Goal: Task Accomplishment & Management: Complete application form

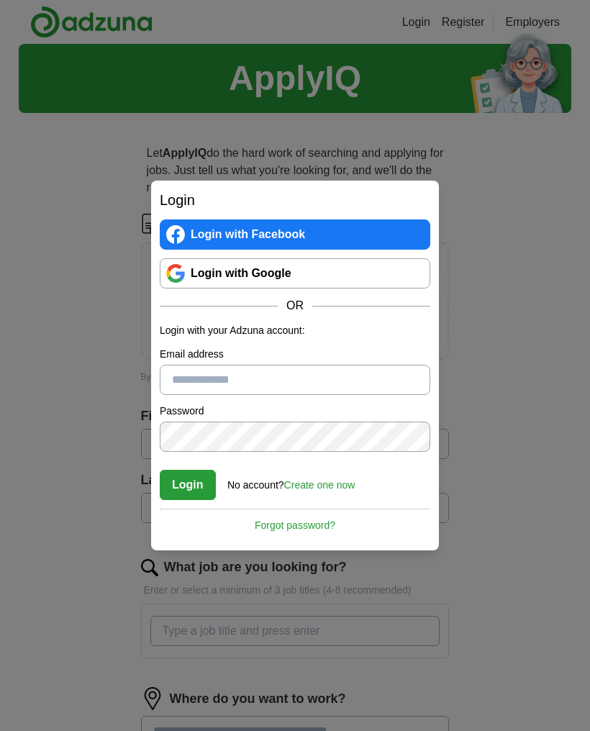
click at [319, 490] on link "Create one now" at bounding box center [319, 485] width 71 height 12
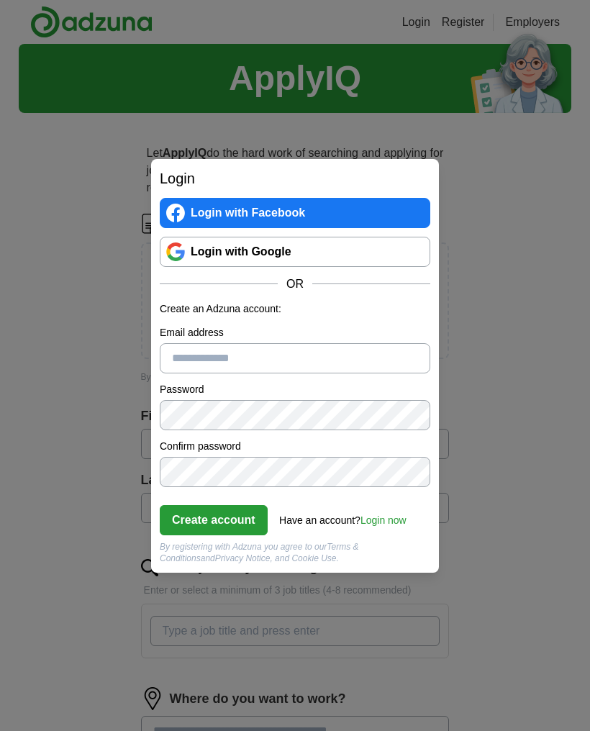
click at [337, 361] on input "Email address" at bounding box center [295, 358] width 271 height 30
type input "**********"
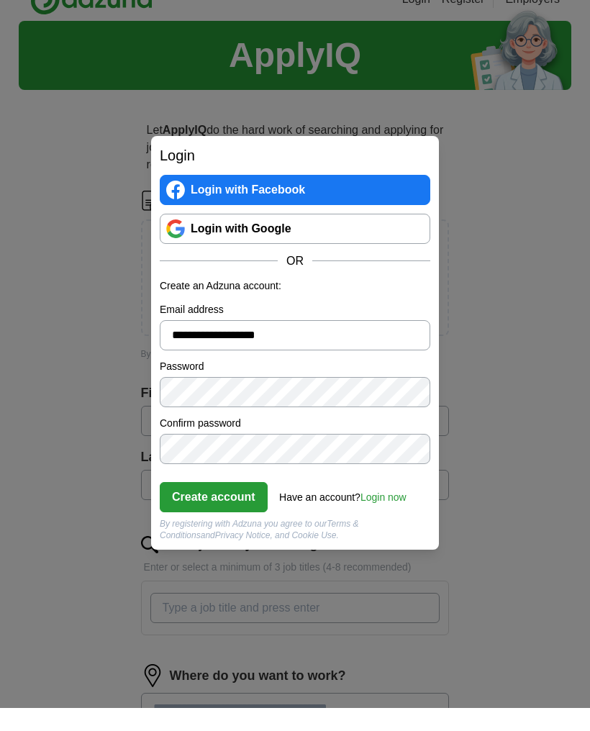
click at [190, 535] on button "Create account" at bounding box center [214, 520] width 108 height 30
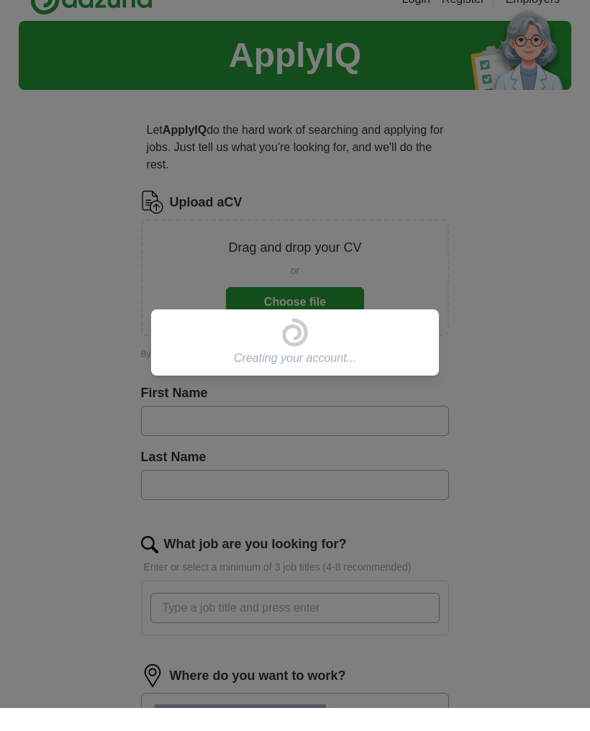
scroll to position [23, 0]
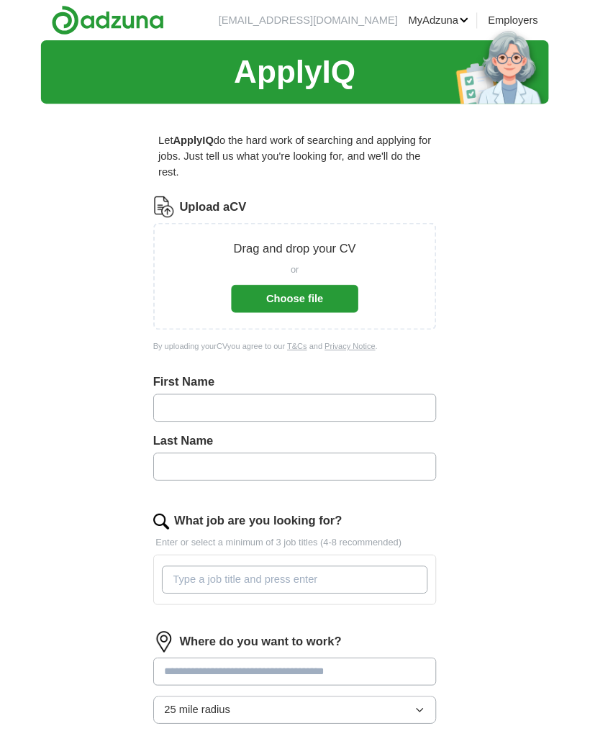
scroll to position [34, 0]
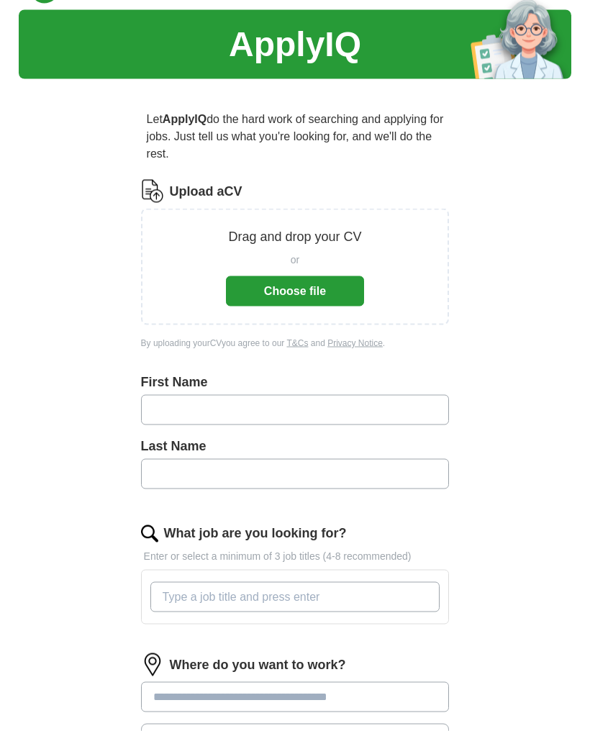
click at [261, 287] on button "Choose file" at bounding box center [295, 291] width 138 height 30
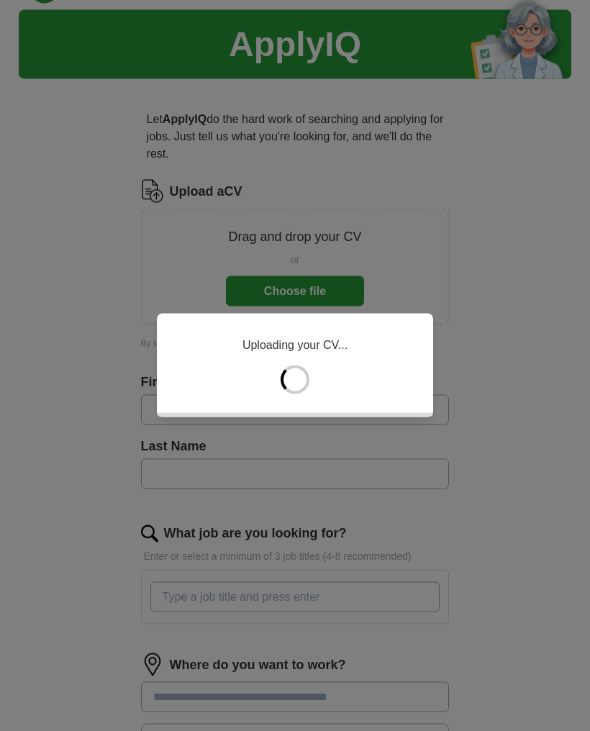
scroll to position [35, 0]
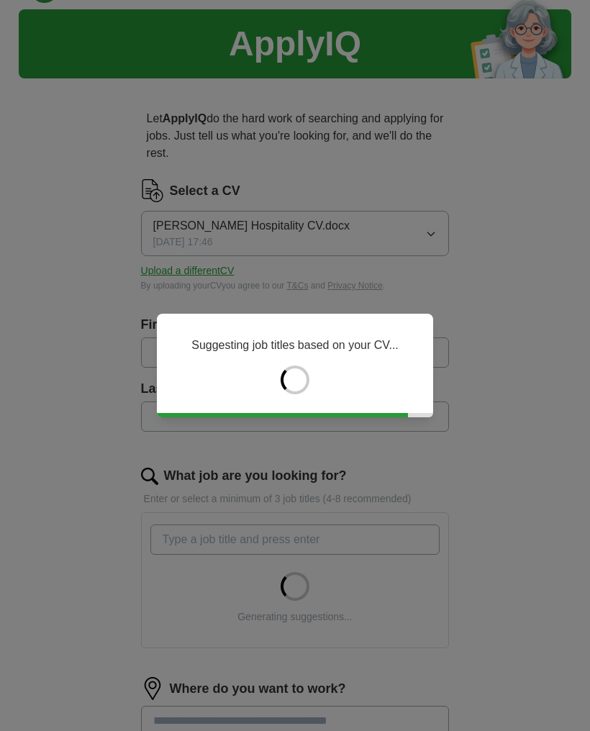
type input "***"
type input "*****"
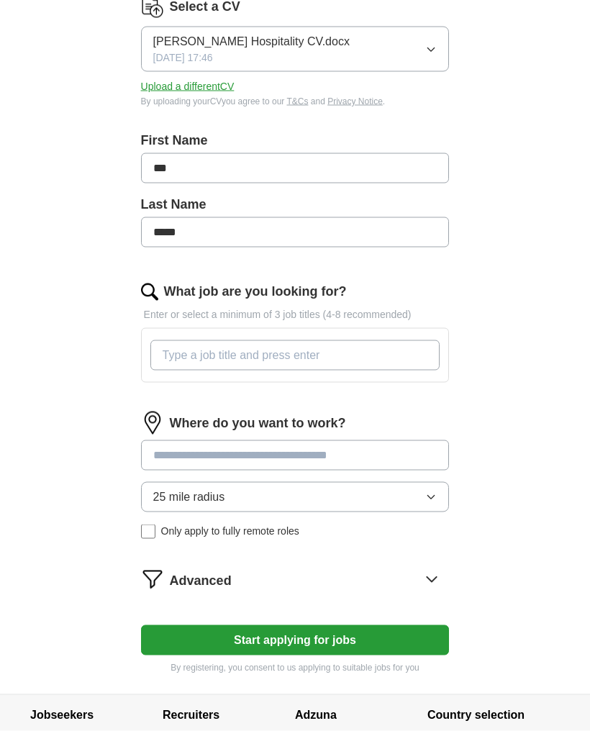
scroll to position [219, 0]
click at [194, 361] on input "What job are you looking for?" at bounding box center [295, 355] width 290 height 30
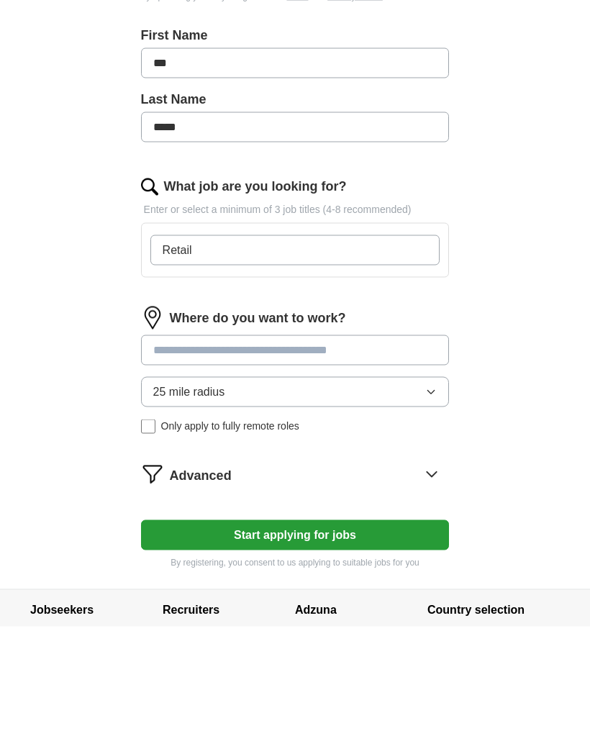
click at [196, 411] on div "Where do you want to work? 25 mile radius Only apply to fully remote roles" at bounding box center [295, 480] width 309 height 139
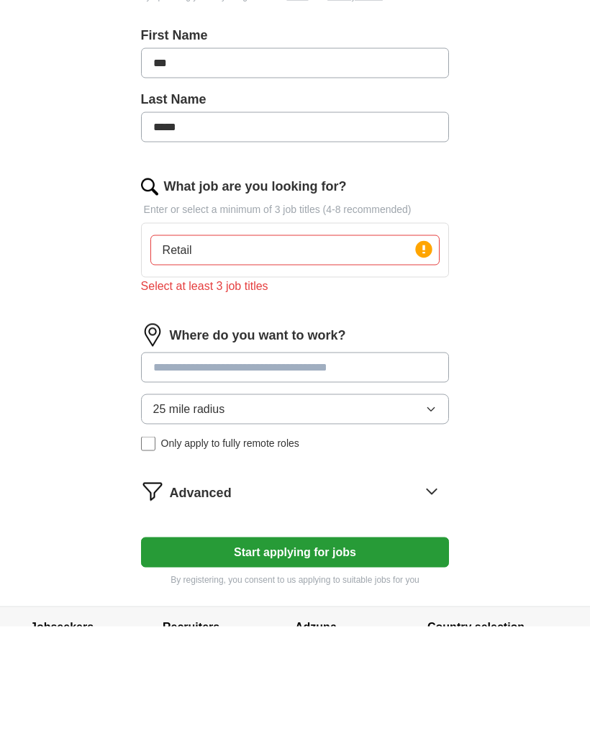
click at [237, 340] on input "Retail" at bounding box center [295, 355] width 290 height 30
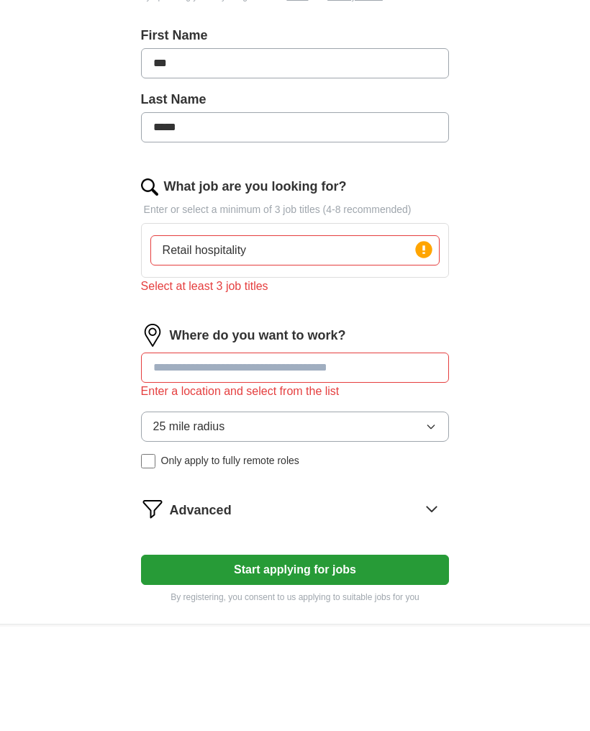
type input "Retail hospitality"
click at [168, 457] on input at bounding box center [295, 472] width 309 height 30
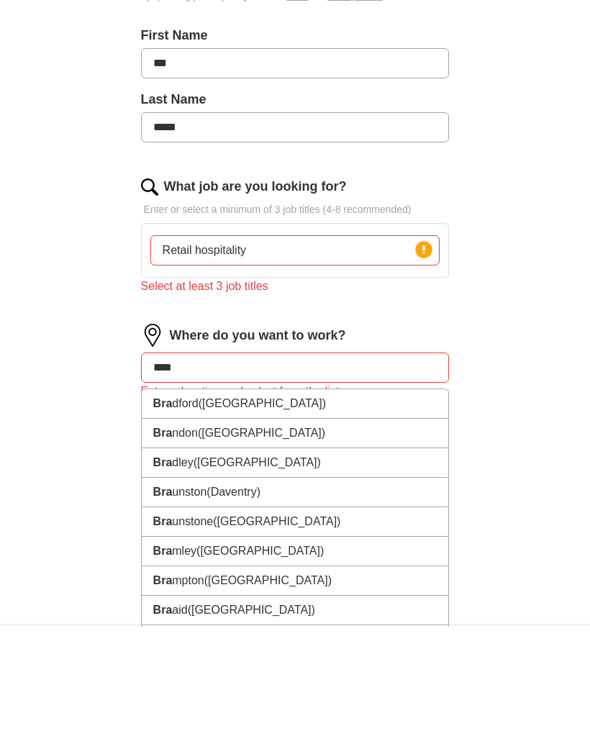
type input "*****"
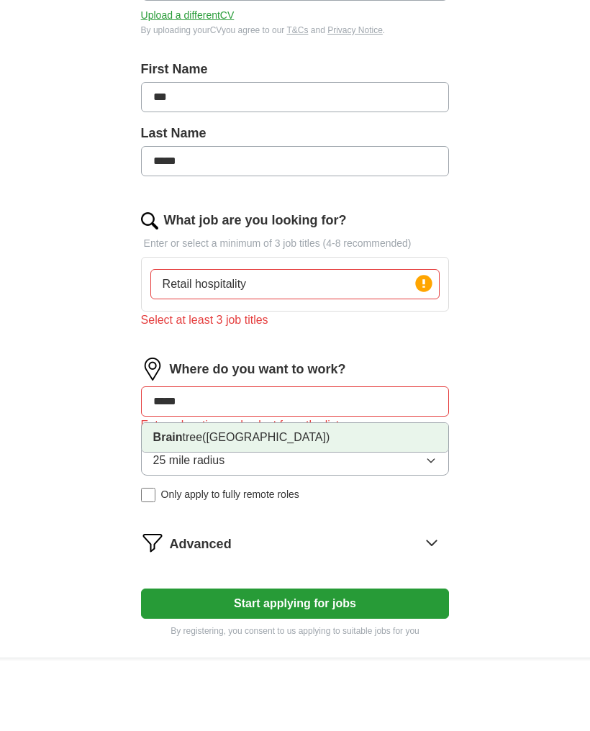
click at [176, 502] on strong "Brain" at bounding box center [168, 508] width 30 height 12
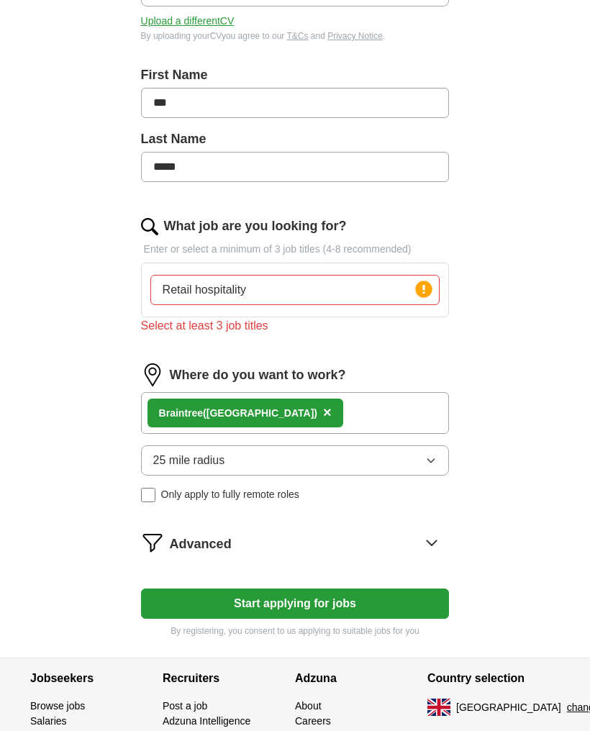
click at [221, 603] on button "Start applying for jobs" at bounding box center [295, 604] width 309 height 30
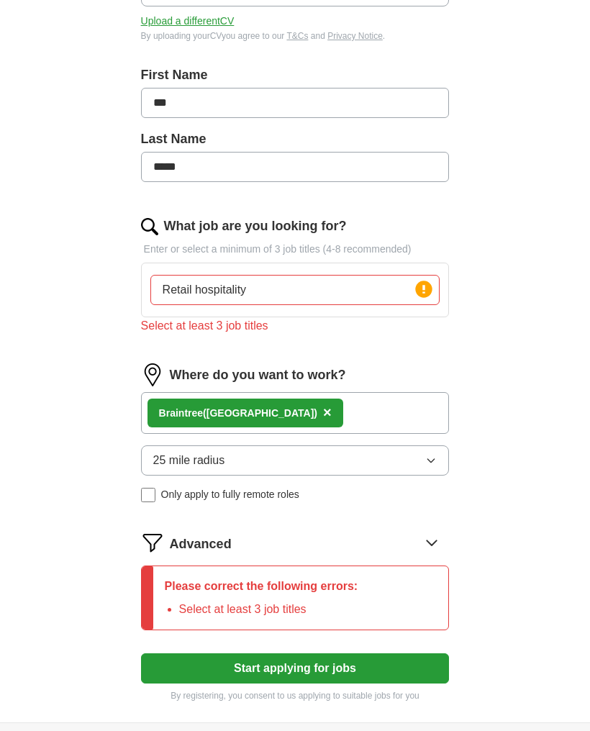
click at [241, 294] on input "Retail hospitality" at bounding box center [295, 290] width 290 height 30
click at [553, 443] on div "ApplyIQ Let ApplyIQ do the hard work of searching and applying for jobs. Just t…" at bounding box center [295, 241] width 553 height 963
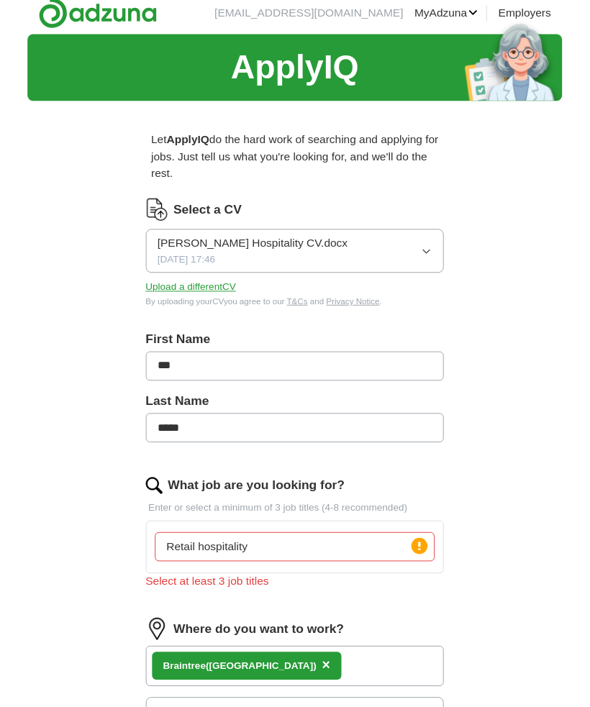
scroll to position [0, 0]
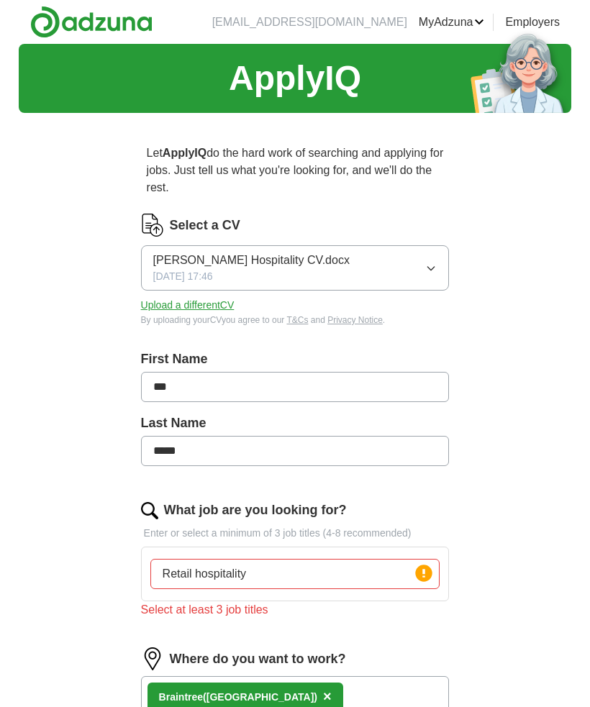
click at [286, 573] on input "Retail hospitality" at bounding box center [295, 574] width 290 height 30
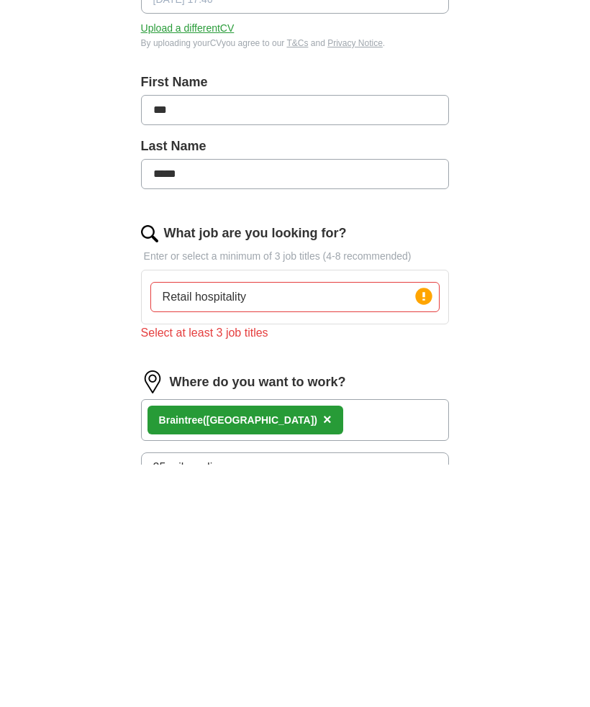
click at [274, 525] on input "Retail hospitality" at bounding box center [295, 540] width 290 height 30
paste input "Administrative Roles"
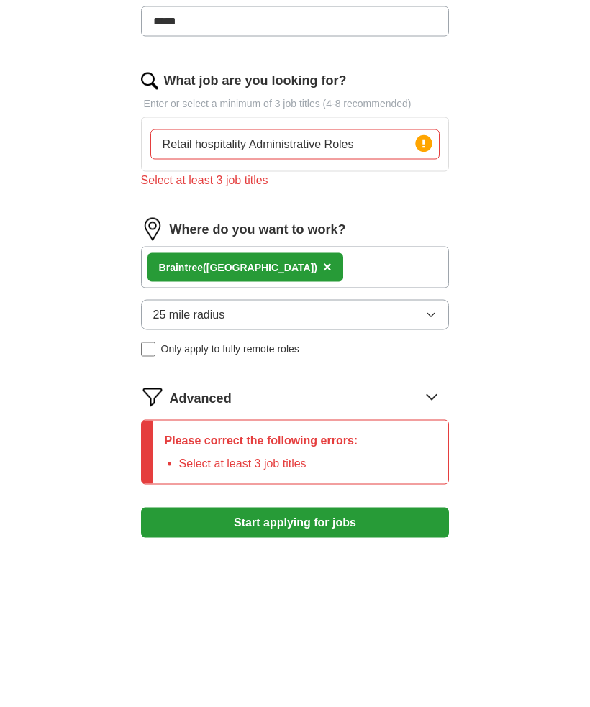
click at [202, 669] on button "Start applying for jobs" at bounding box center [295, 684] width 309 height 30
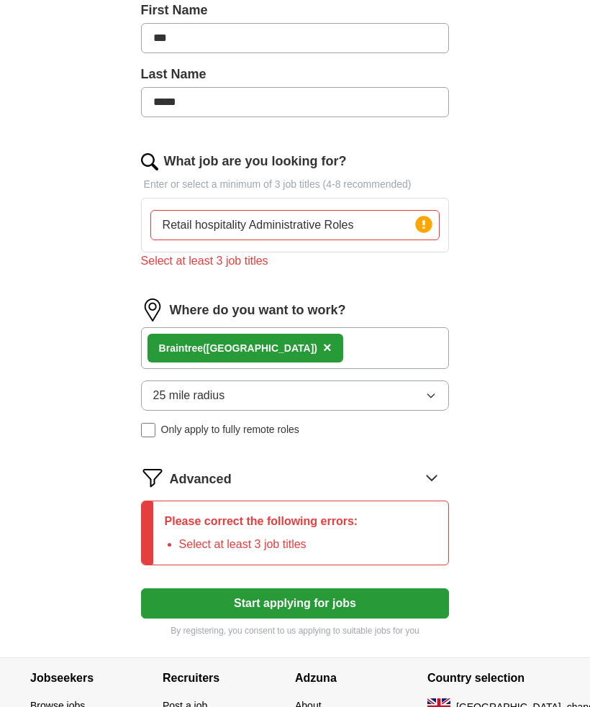
click at [194, 227] on input "Retail hospitality Administrative Roles" at bounding box center [295, 225] width 290 height 30
click at [281, 225] on input "Retail roles, hospitality Administrative Roles" at bounding box center [295, 225] width 290 height 30
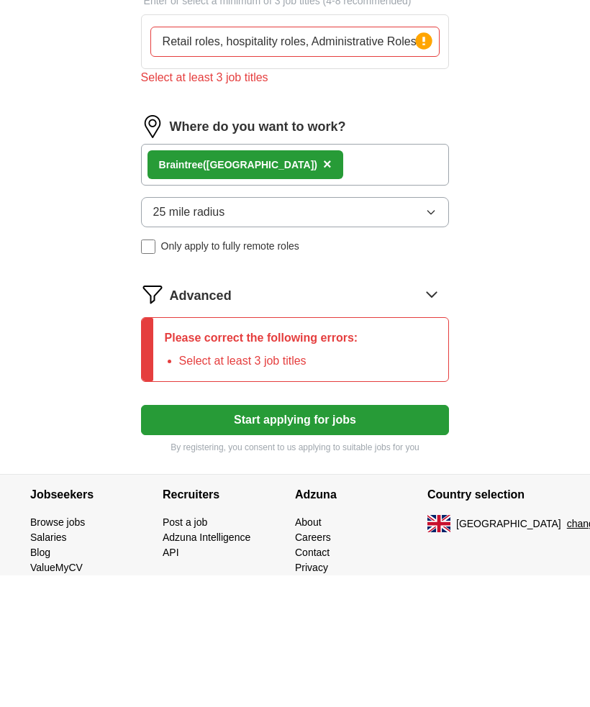
click at [195, 537] on button "Start applying for jobs" at bounding box center [295, 552] width 309 height 30
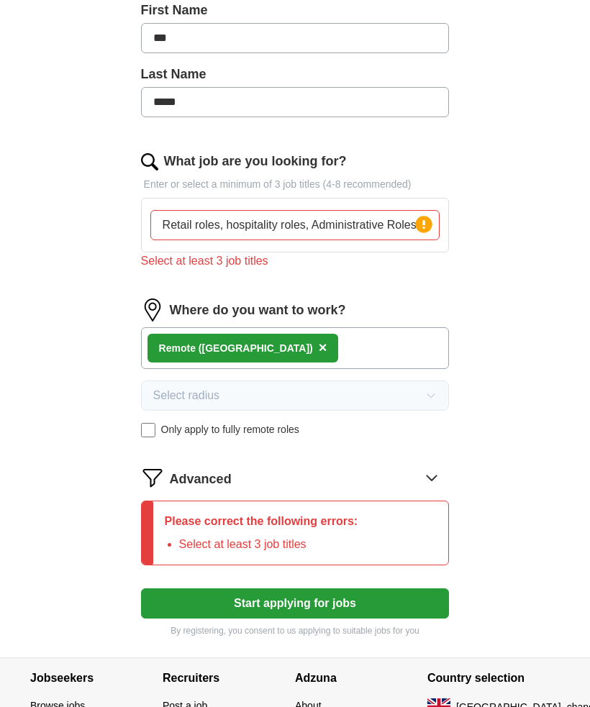
click at [186, 607] on button "Start applying for jobs" at bounding box center [295, 604] width 309 height 30
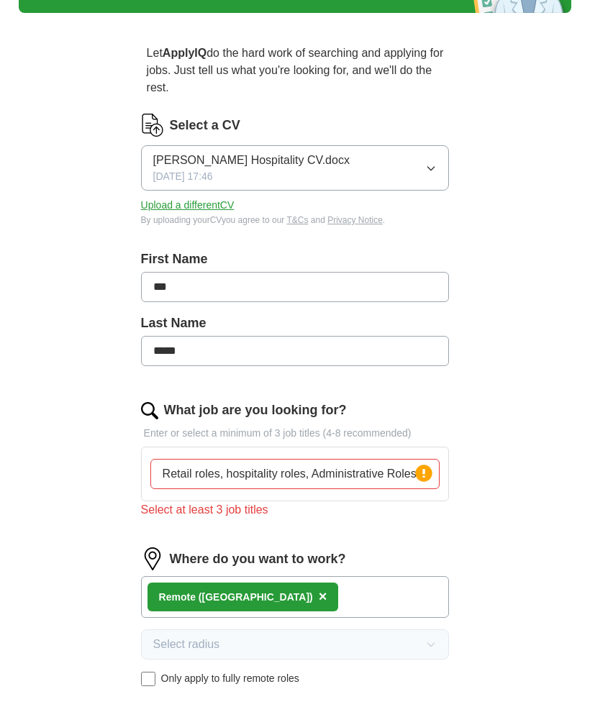
scroll to position [104, 0]
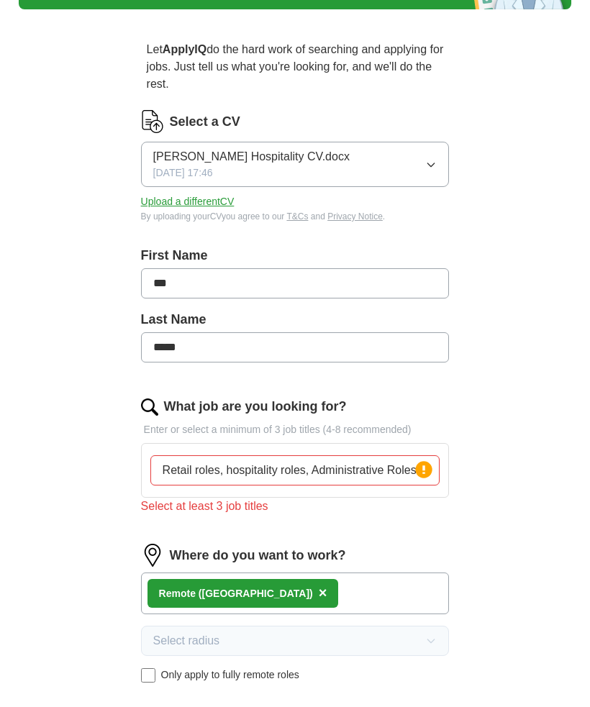
click at [412, 482] on input "Retail roles, hospitality roles, Administrative Roles" at bounding box center [295, 470] width 290 height 30
type input "Retail roles,"
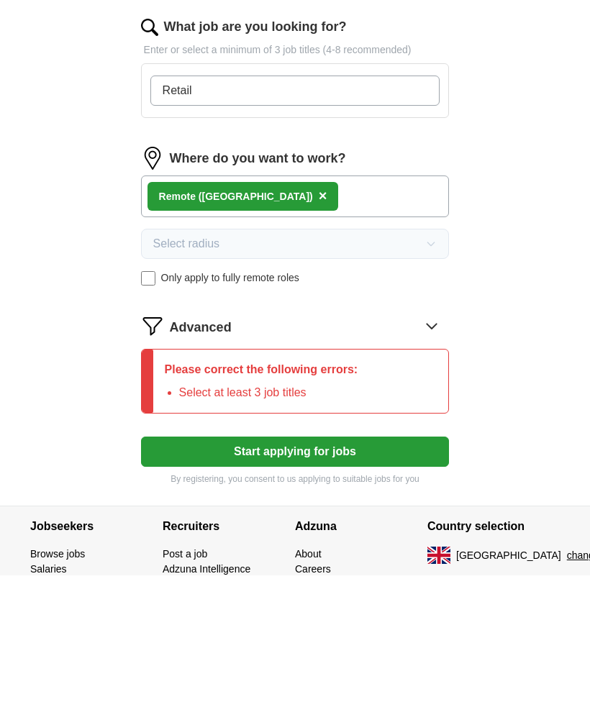
click at [172, 450] on form "Select a CV Tia Croft Hospitality CV.docx 26/09/2025, 17:46 Upload a different …" at bounding box center [295, 240] width 309 height 756
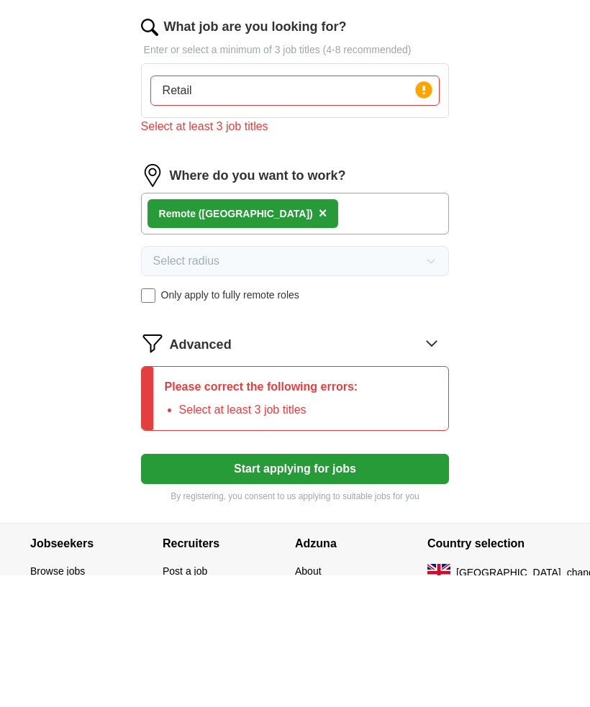
scroll to position [332, 0]
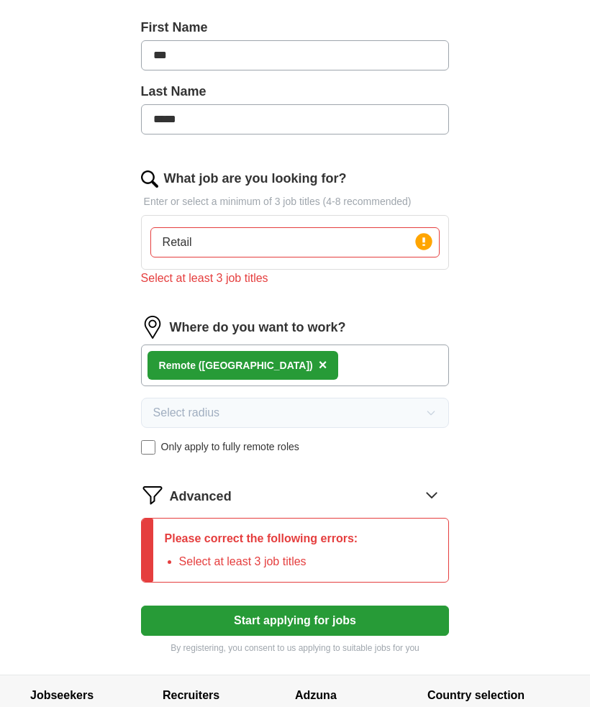
click at [186, 613] on button "Start applying for jobs" at bounding box center [295, 621] width 309 height 30
click at [180, 613] on button "Start applying for jobs" at bounding box center [295, 621] width 309 height 30
click at [189, 560] on li "Select at least 3 job titles" at bounding box center [268, 561] width 179 height 17
click at [182, 555] on li "Select at least 3 job titles" at bounding box center [268, 561] width 179 height 17
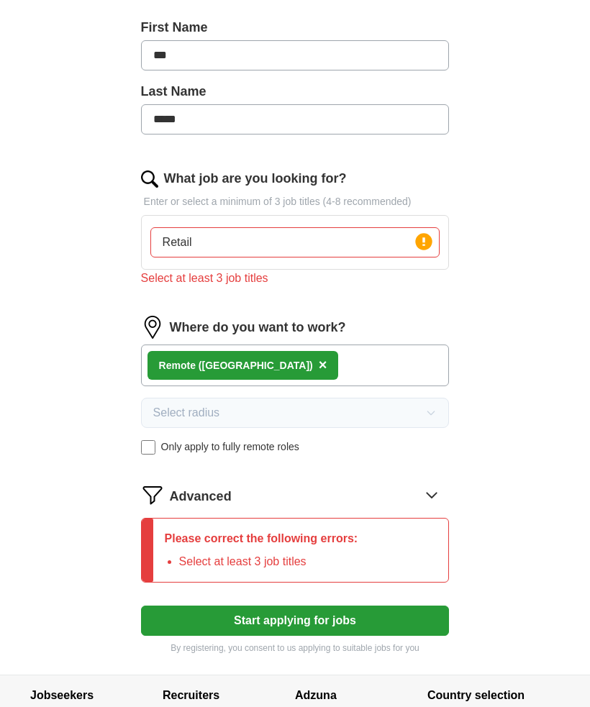
click at [168, 550] on div "Please correct the following errors: Select at least 3 job titles" at bounding box center [261, 550] width 217 height 63
click at [352, 244] on input "Retail" at bounding box center [295, 242] width 290 height 30
type input "Retail hospital"
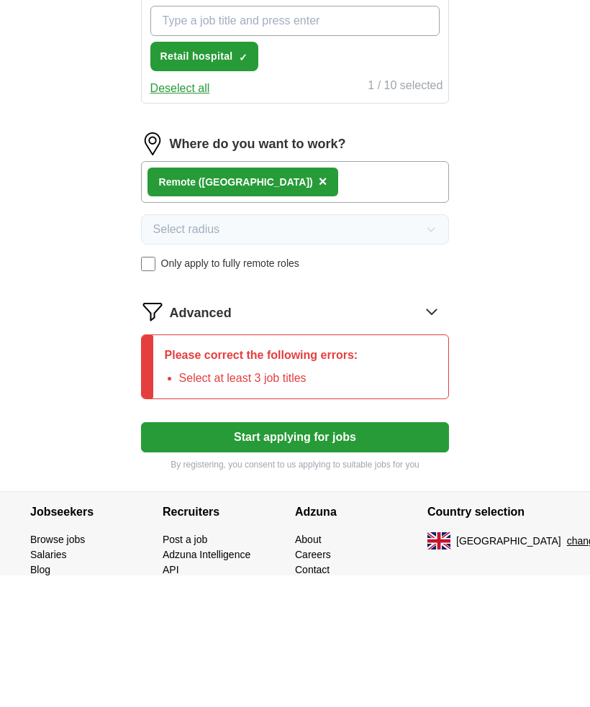
click at [173, 554] on button "Start applying for jobs" at bounding box center [295, 569] width 309 height 30
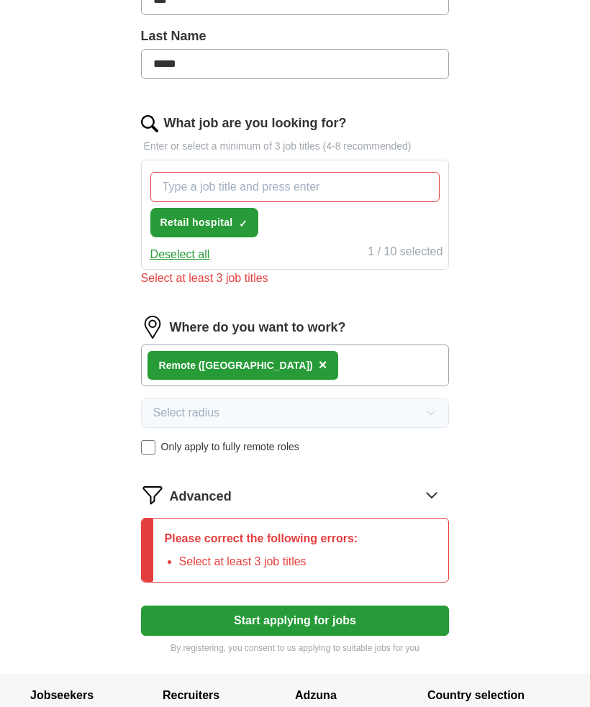
click at [173, 220] on span "Retail hospital" at bounding box center [196, 222] width 73 height 15
click at [181, 226] on span "Retail hospital" at bounding box center [196, 222] width 73 height 15
click at [189, 190] on input "What job are you looking for?" at bounding box center [295, 187] width 290 height 30
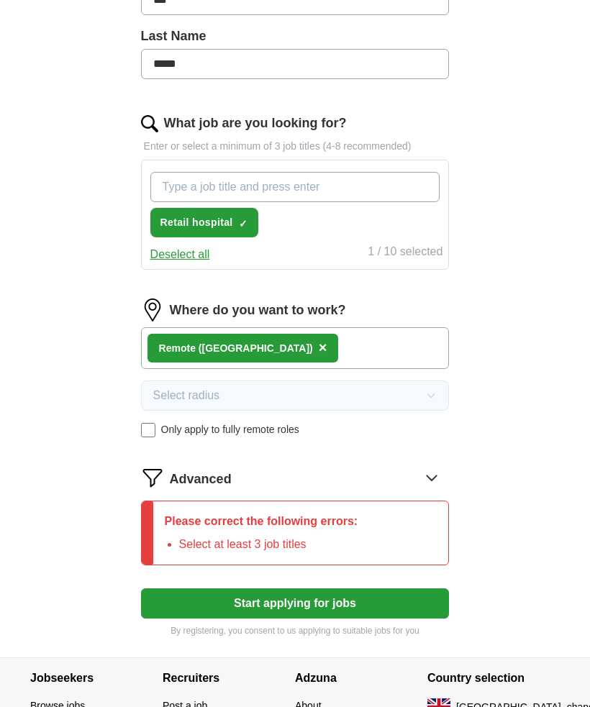
click at [183, 225] on span "Retail hospital" at bounding box center [196, 222] width 73 height 15
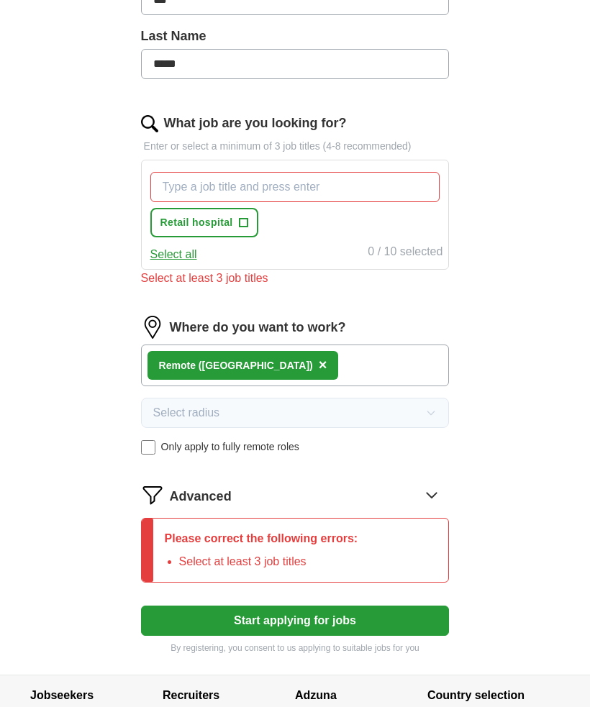
click at [181, 186] on input "What job are you looking for?" at bounding box center [295, 187] width 290 height 30
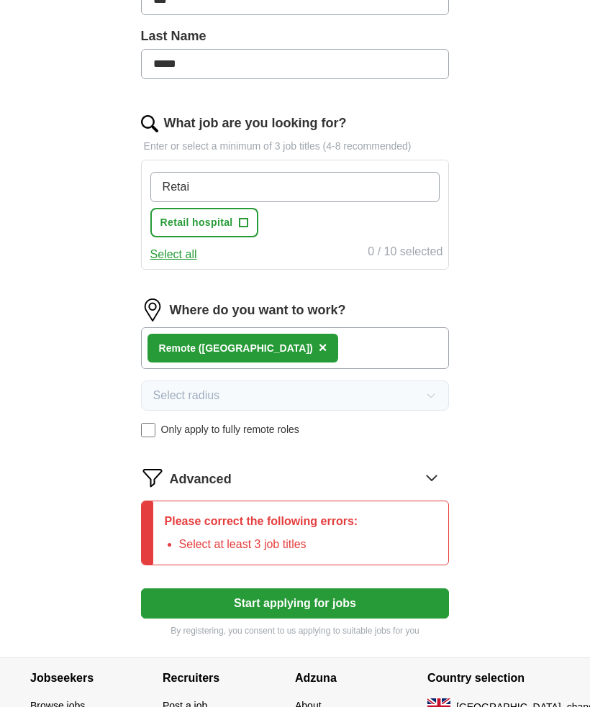
type input "Retail"
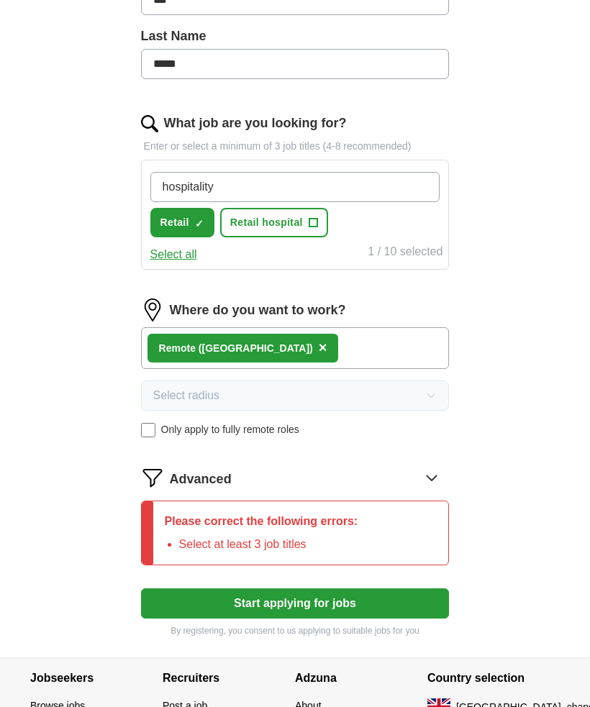
type input "hospitality"
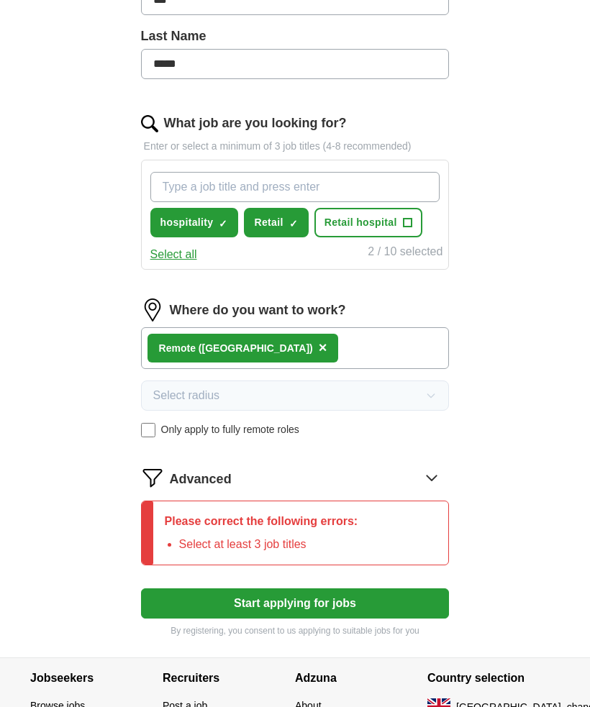
click at [181, 185] on input "What job are you looking for?" at bounding box center [295, 187] width 290 height 30
paste input "Administrative Roles"
type input "Administrative Roles"
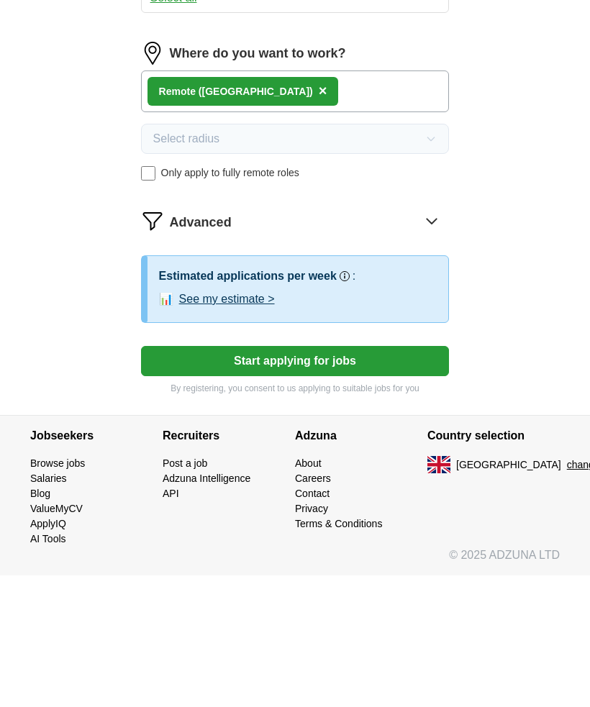
click at [195, 478] on button "Start applying for jobs" at bounding box center [295, 493] width 309 height 30
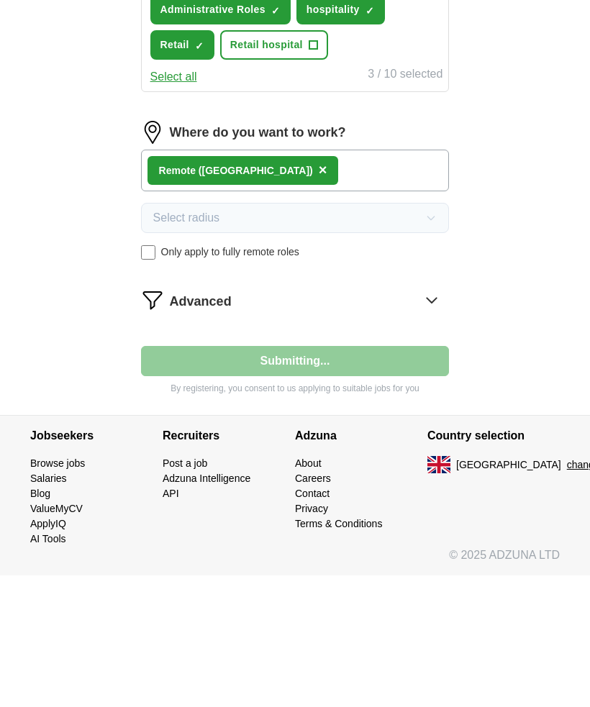
scroll to position [358, 0]
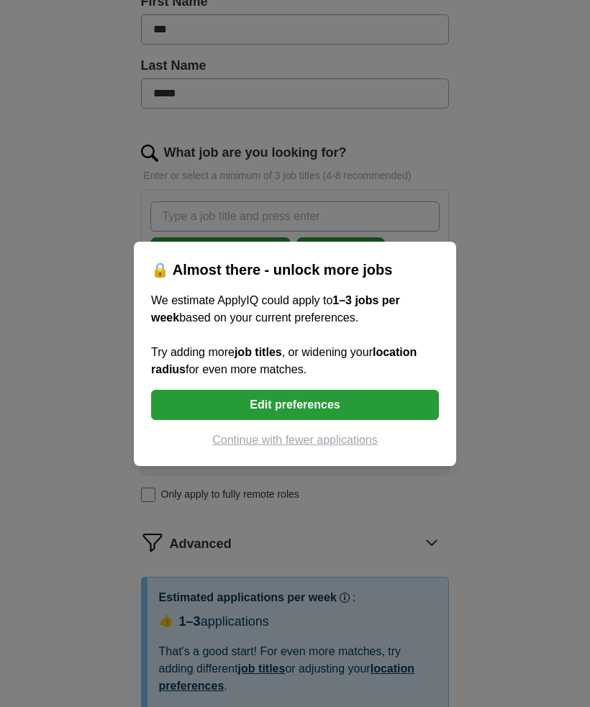
click at [245, 449] on button "Continue with fewer applications" at bounding box center [295, 440] width 288 height 17
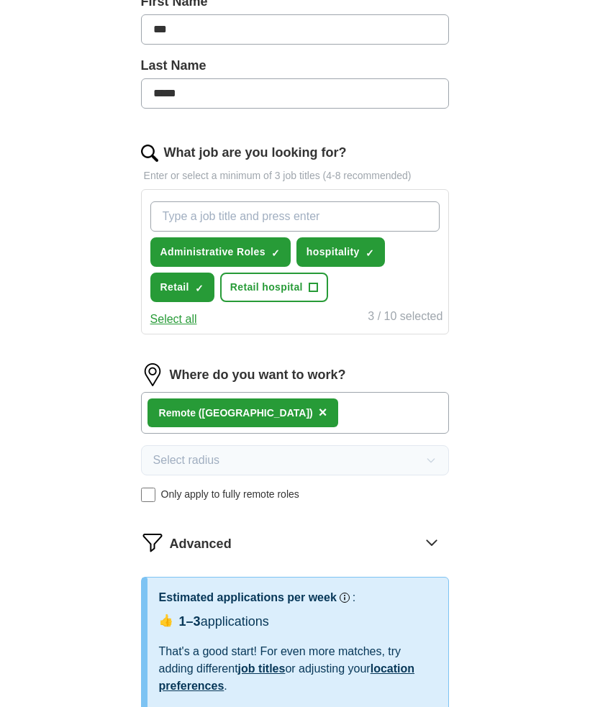
scroll to position [211, 0]
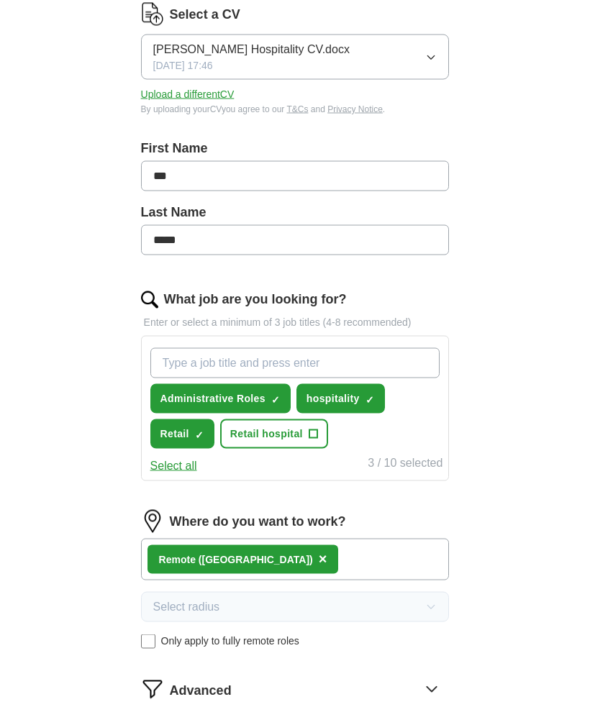
select select "**"
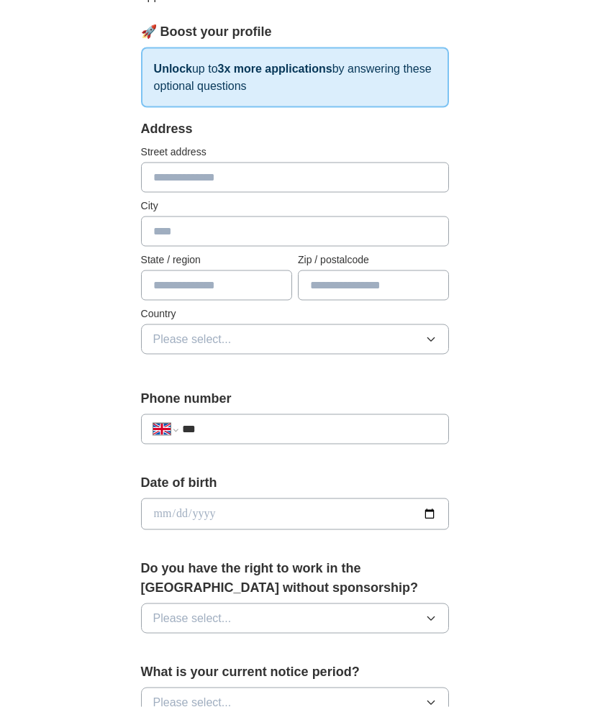
scroll to position [0, 0]
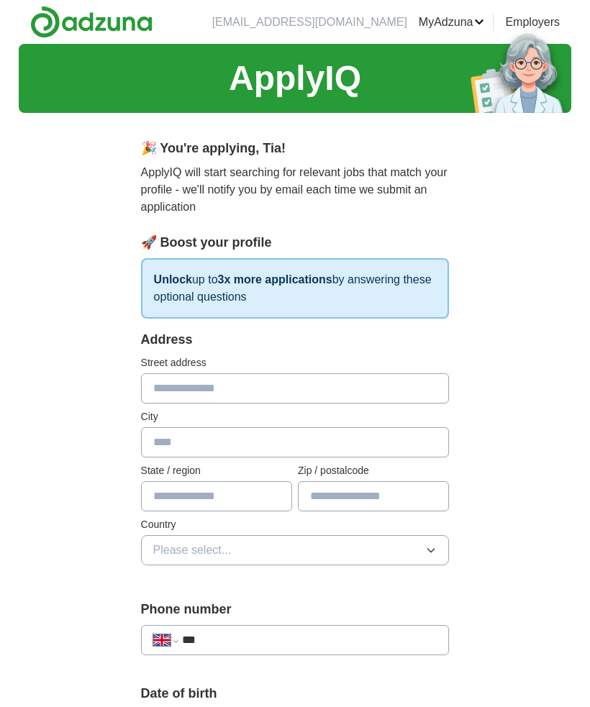
click at [176, 399] on input "text" at bounding box center [295, 388] width 309 height 30
type input "**********"
click at [392, 449] on input "text" at bounding box center [295, 442] width 309 height 30
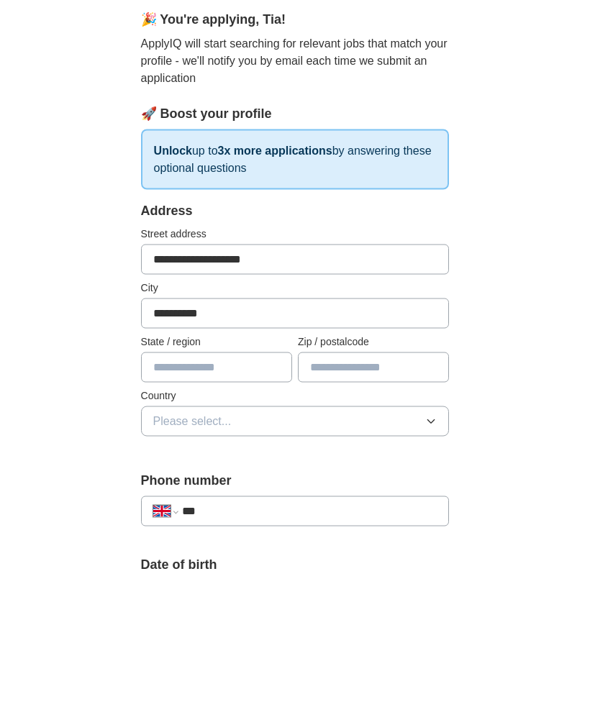
type input "*********"
click at [163, 481] on input "text" at bounding box center [216, 496] width 151 height 30
type input "********"
click at [320, 481] on input "text" at bounding box center [373, 496] width 151 height 30
type input "******"
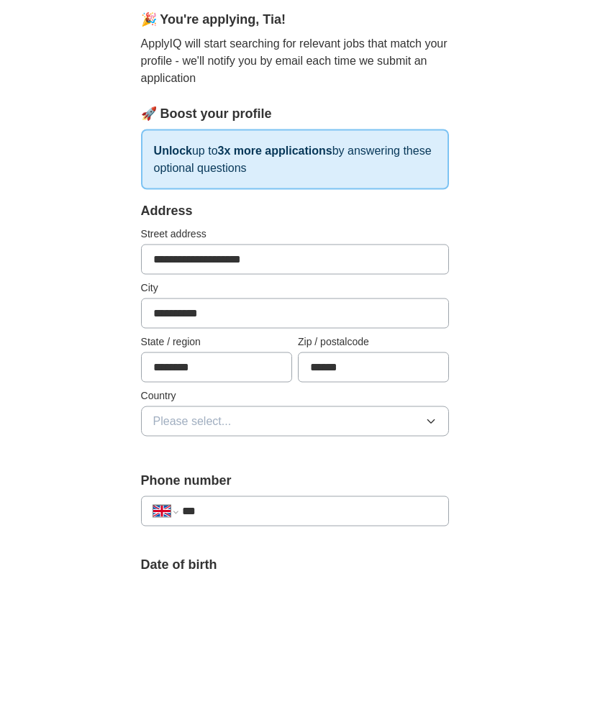
click at [169, 542] on span "Please select..." at bounding box center [192, 550] width 78 height 17
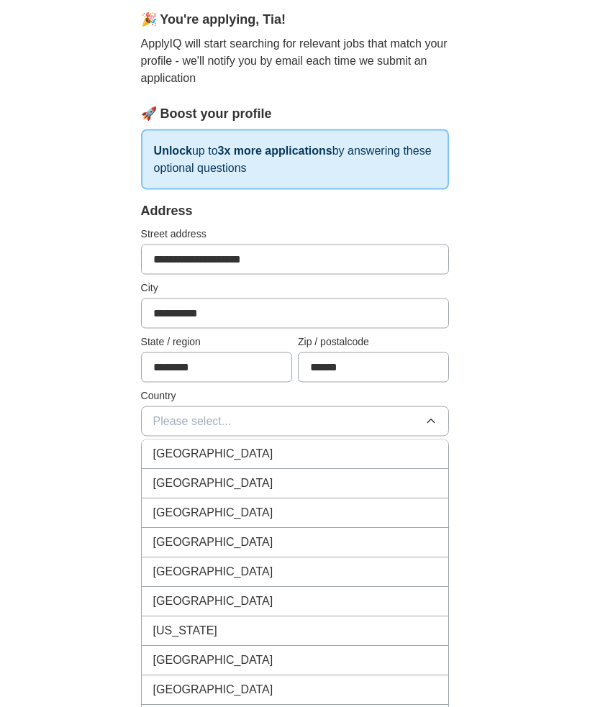
scroll to position [130, 0]
click at [173, 457] on span "[GEOGRAPHIC_DATA]" at bounding box center [213, 453] width 120 height 17
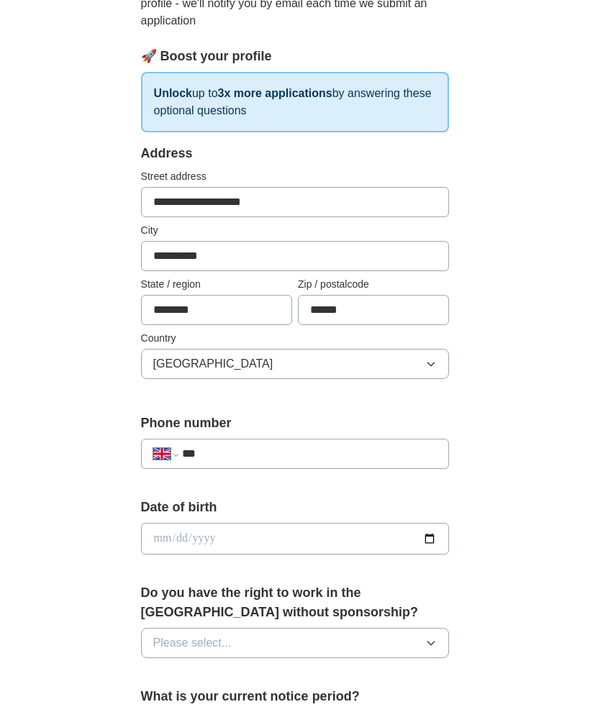
scroll to position [188, 0]
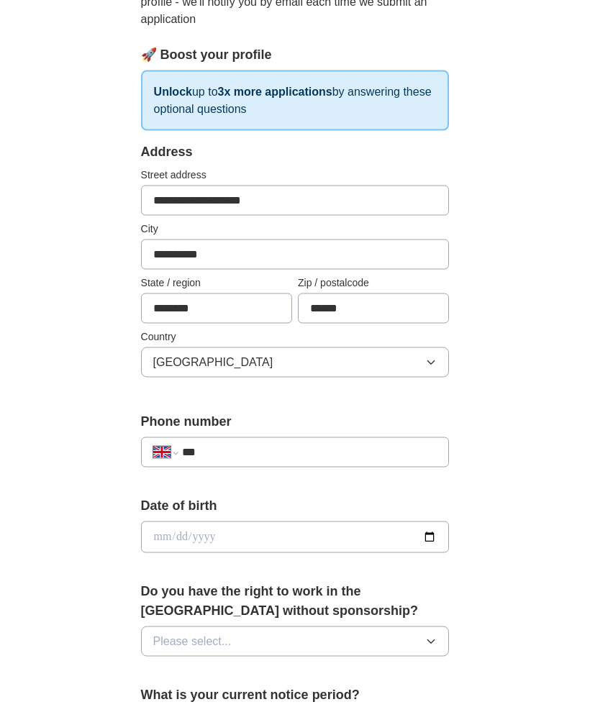
click at [222, 460] on input "***" at bounding box center [309, 452] width 255 height 17
type input "**"
select select "**"
type input "*"
click at [168, 452] on select "**********" at bounding box center [165, 452] width 24 height 17
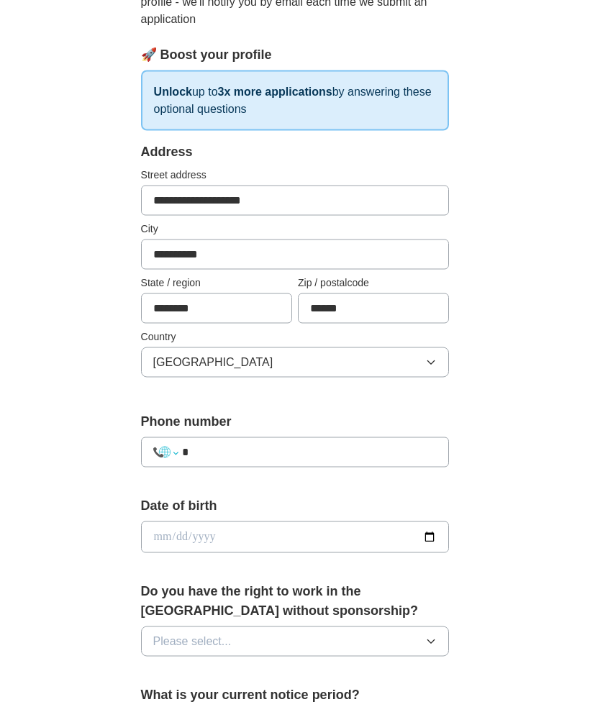
select select "**"
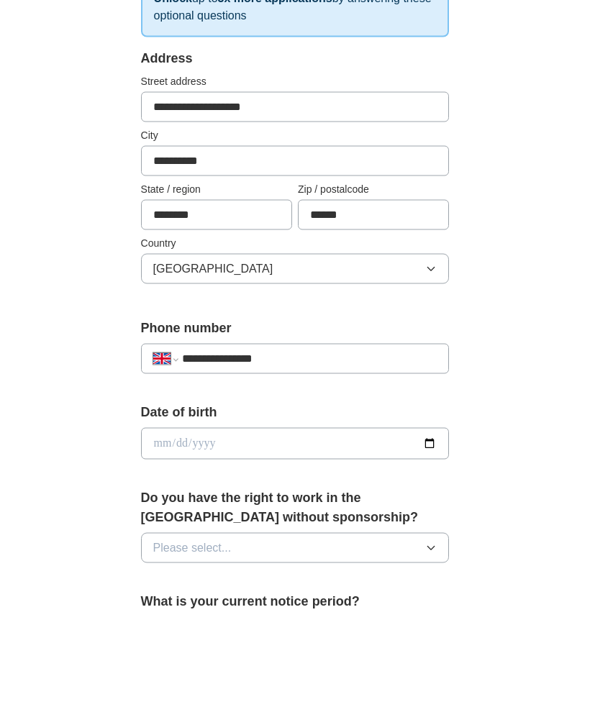
type input "**********"
click at [168, 522] on input "date" at bounding box center [295, 538] width 309 height 32
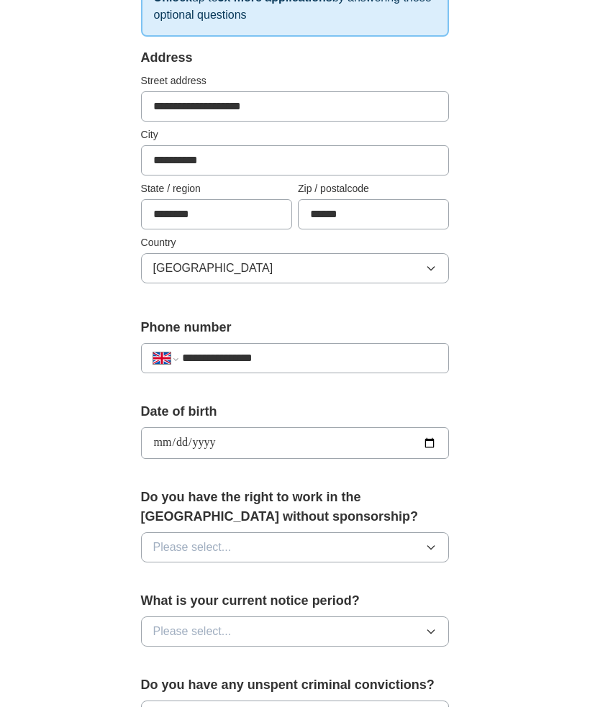
type input "**********"
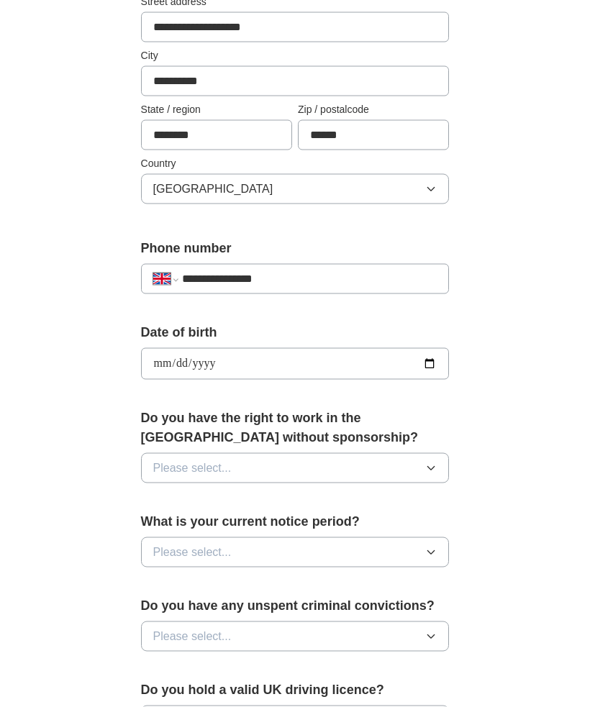
scroll to position [363, 0]
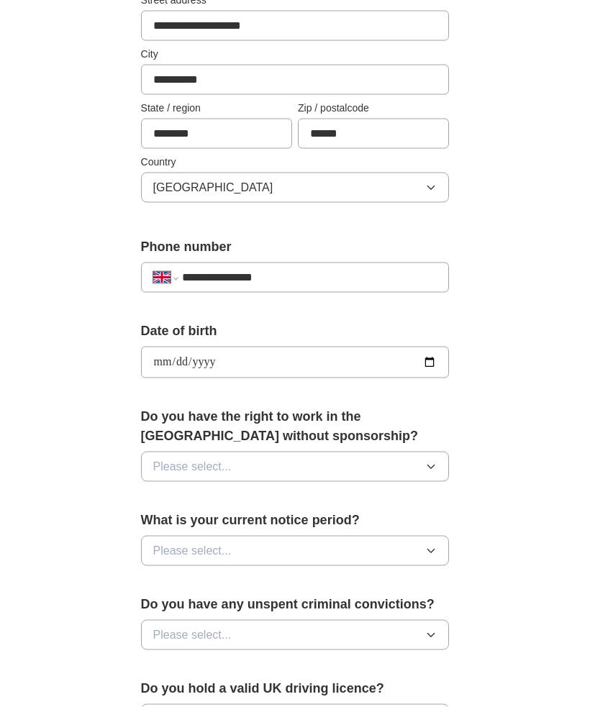
click at [169, 458] on span "Please select..." at bounding box center [192, 466] width 78 height 17
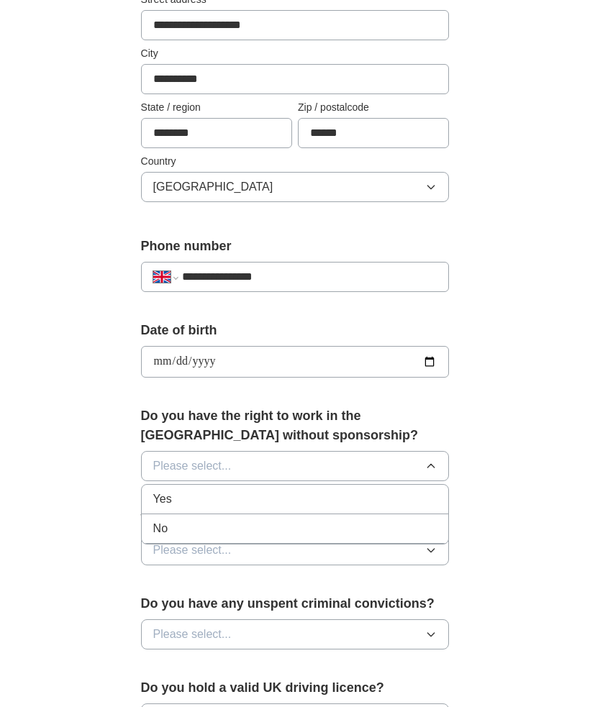
click at [427, 629] on icon "button" at bounding box center [431, 635] width 12 height 12
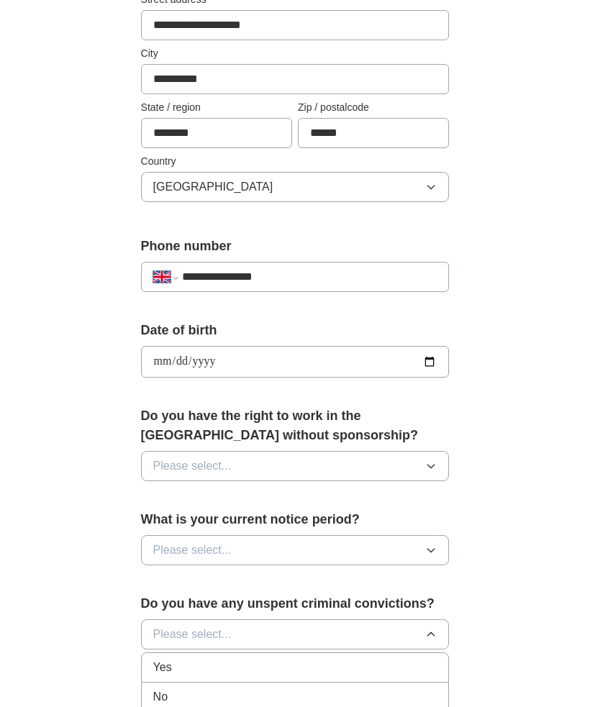
click at [156, 689] on span "No" at bounding box center [160, 697] width 14 height 17
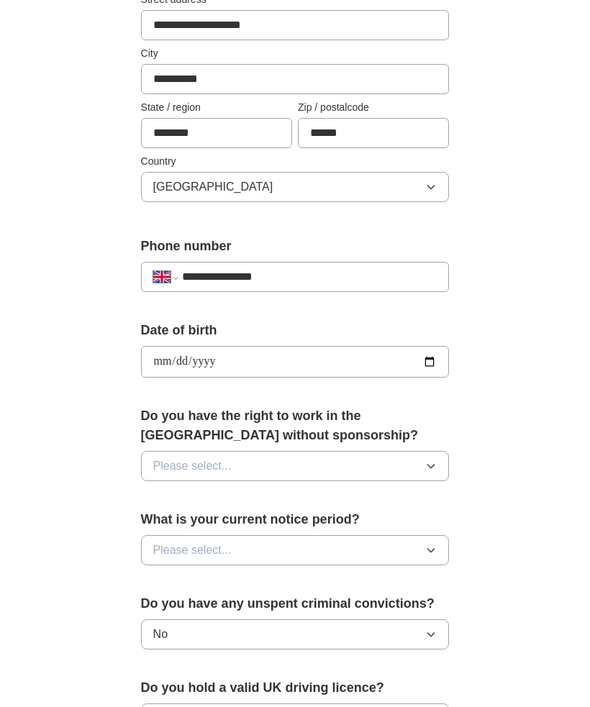
click at [429, 549] on icon "button" at bounding box center [431, 551] width 6 height 4
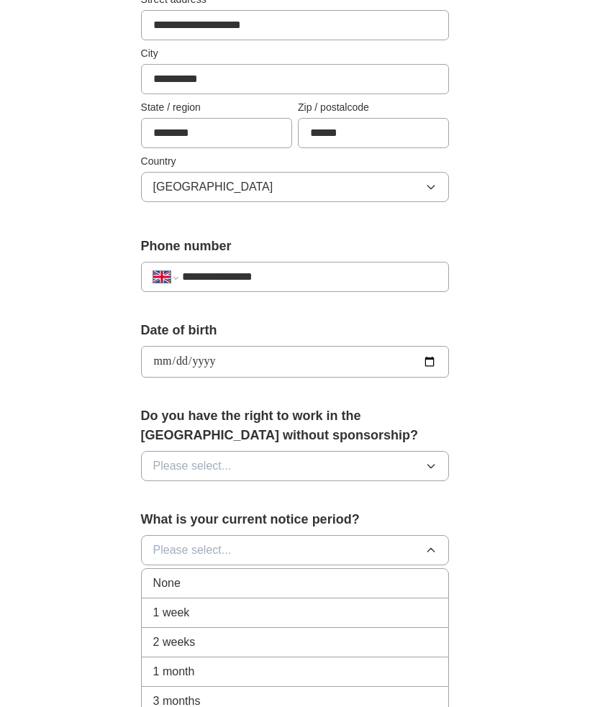
click at [160, 607] on span "1 week" at bounding box center [171, 612] width 37 height 17
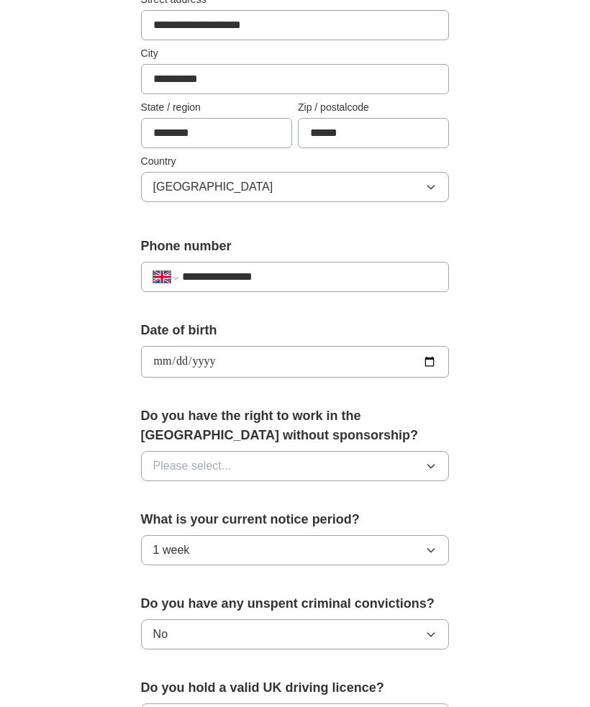
click at [427, 451] on button "Please select..." at bounding box center [295, 466] width 309 height 30
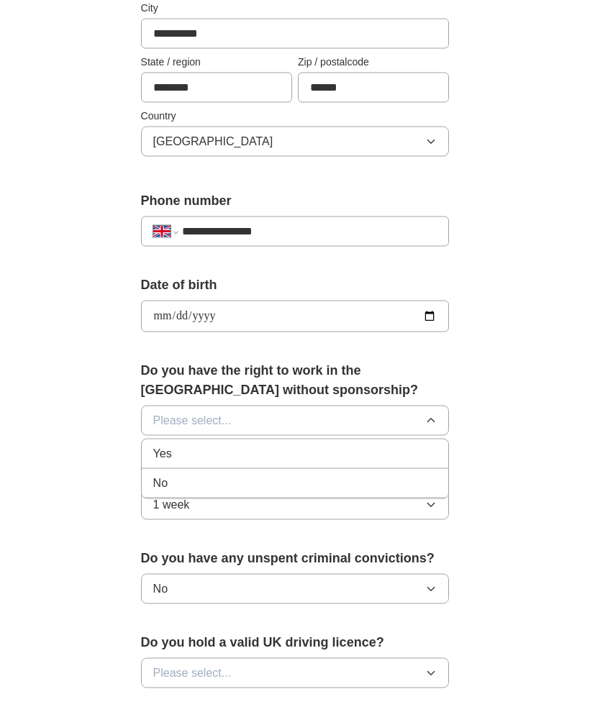
scroll to position [409, 0]
